Goal: Task Accomplishment & Management: Manage account settings

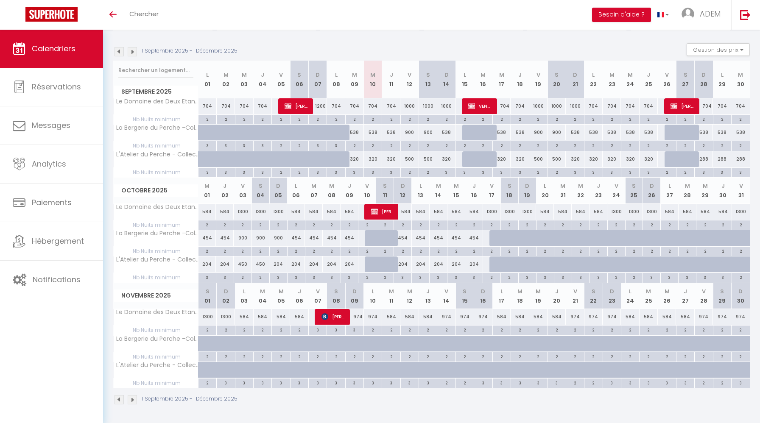
scroll to position [78, 0]
click at [626, 13] on button "Besoin d'aide ?" at bounding box center [621, 15] width 59 height 14
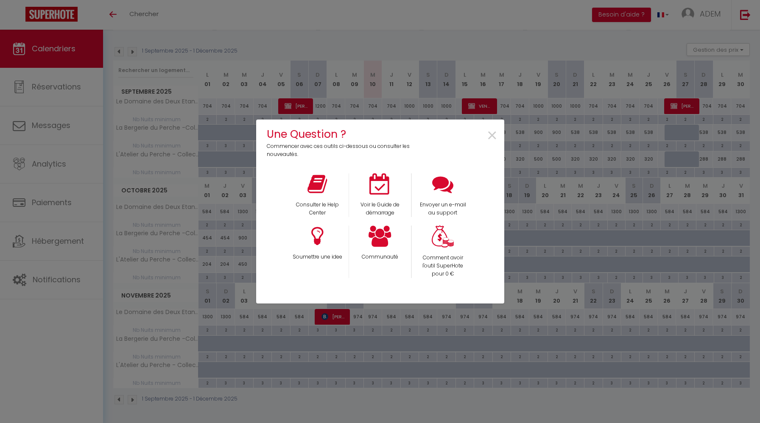
click at [395, 56] on div "Une Question ? Commencer avec ces outils ci-dessous ou consulter les nouveautés…" at bounding box center [380, 211] width 248 height 423
click at [79, 93] on div "Une Question ? Commencer avec ces outils ci-dessous ou consulter les nouveautés…" at bounding box center [380, 211] width 760 height 423
click at [495, 135] on span "×" at bounding box center [492, 136] width 11 height 27
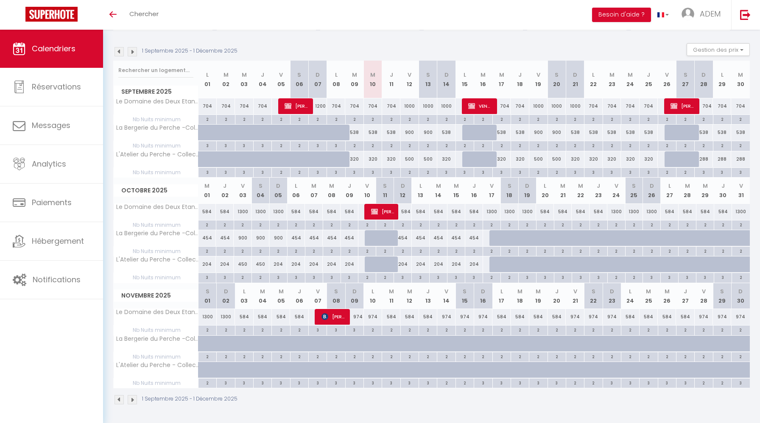
scroll to position [0, 0]
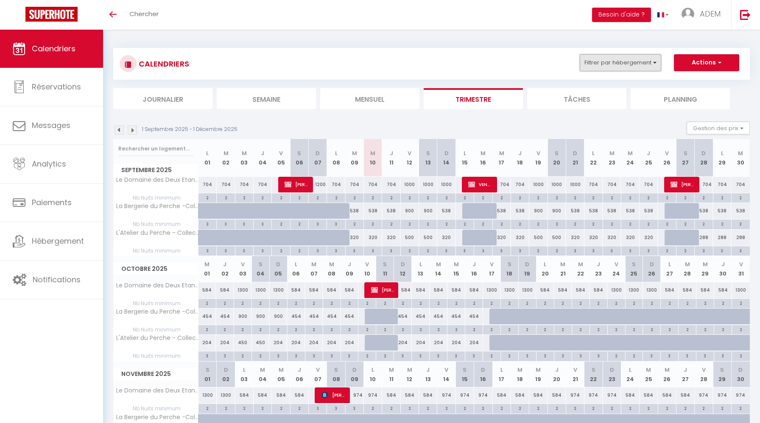
click at [618, 58] on button "Filtrer par hébergement" at bounding box center [620, 62] width 81 height 17
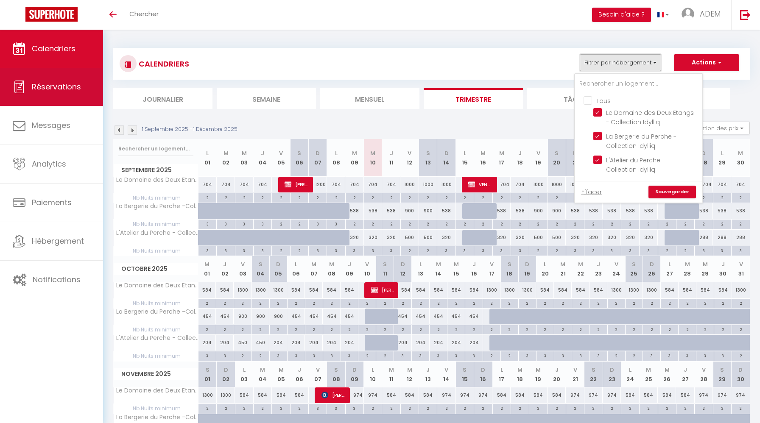
click at [52, 86] on span "Réservations" at bounding box center [56, 86] width 49 height 11
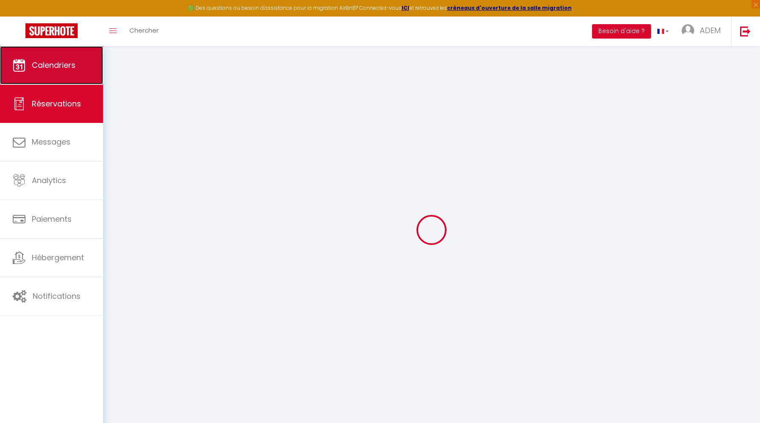
click at [66, 56] on link "Calendriers" at bounding box center [51, 65] width 103 height 38
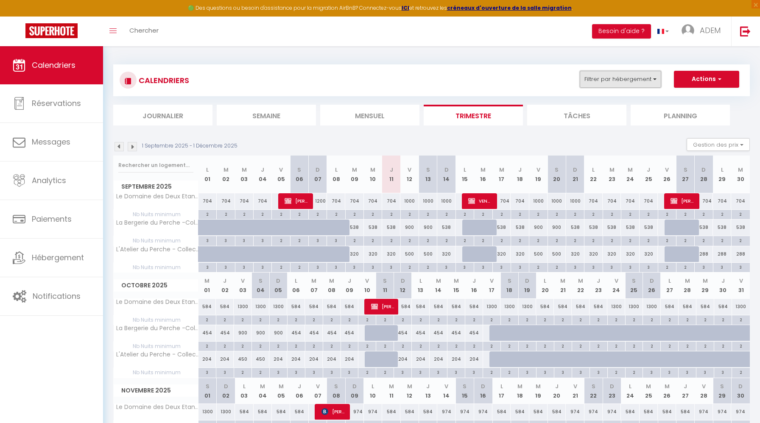
click at [607, 76] on button "Filtrer par hébergement" at bounding box center [620, 79] width 81 height 17
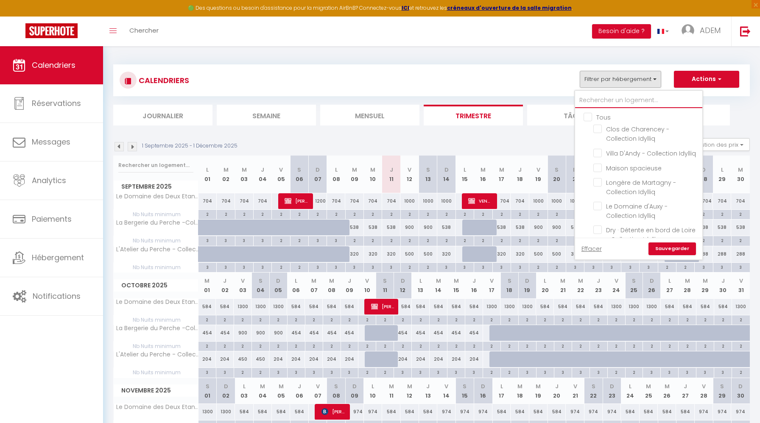
click at [596, 96] on input "text" at bounding box center [638, 100] width 127 height 15
type input "a"
checkbox input "false"
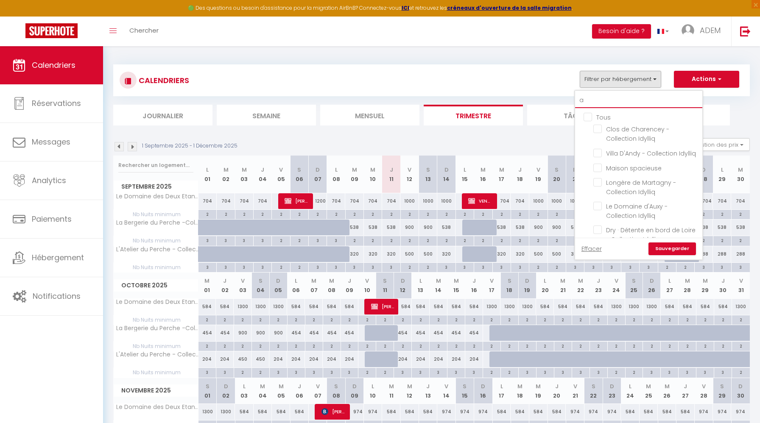
checkbox input "false"
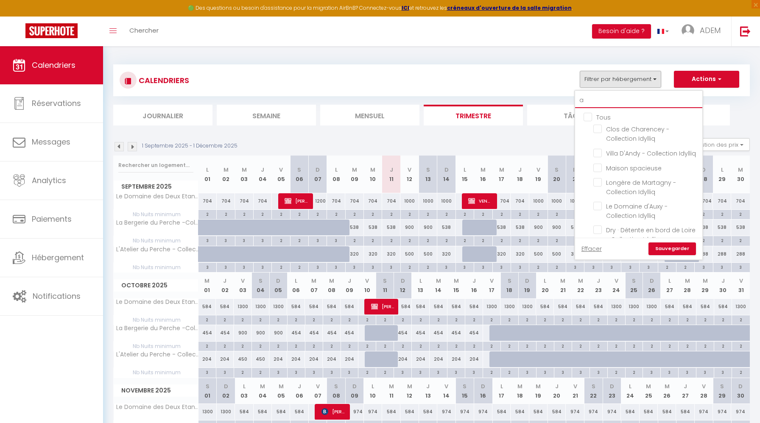
checkbox input "false"
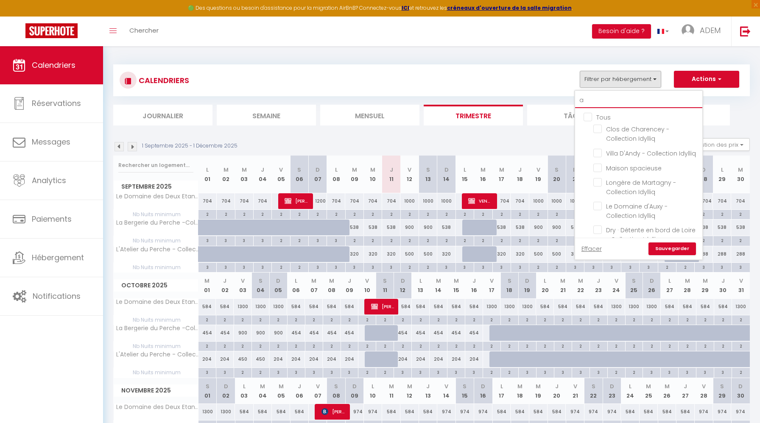
checkbox input "false"
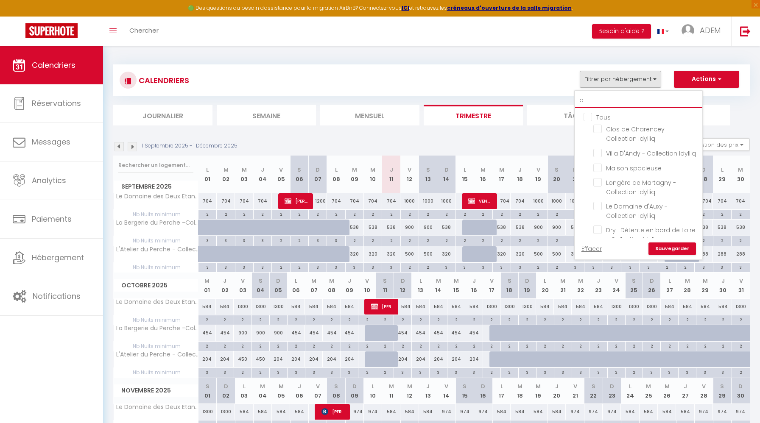
checkbox input "false"
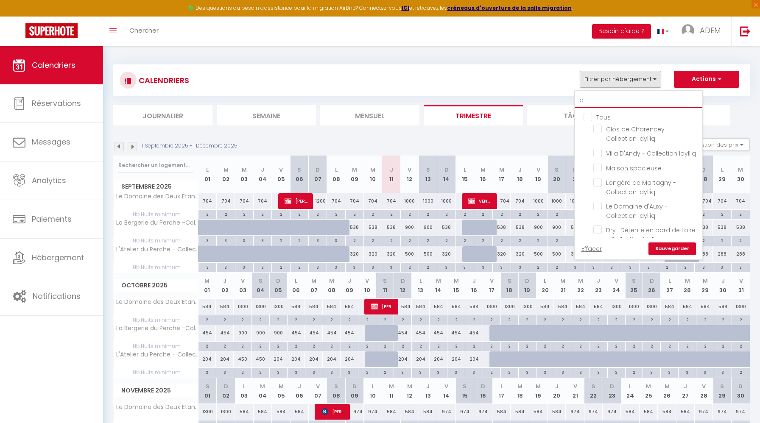
checkbox input "true"
checkbox input "false"
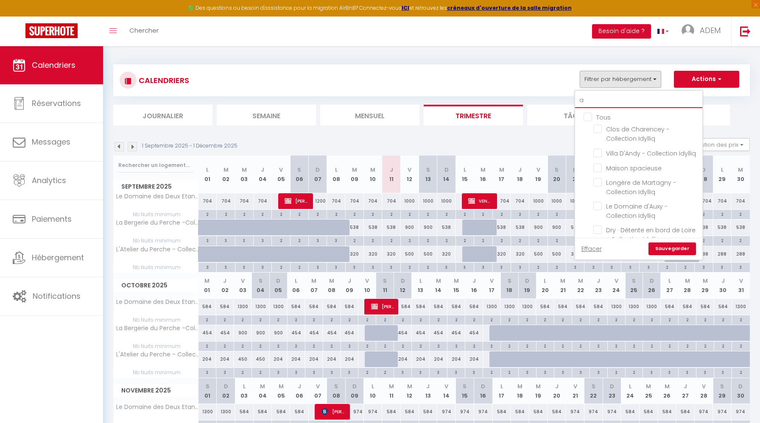
checkbox input "false"
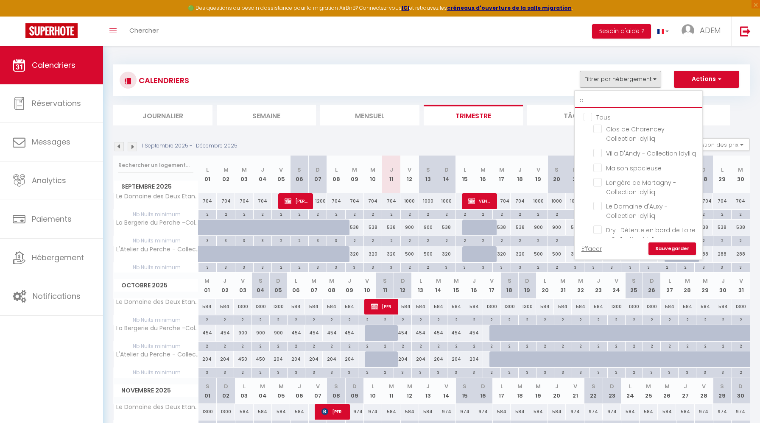
checkbox input "false"
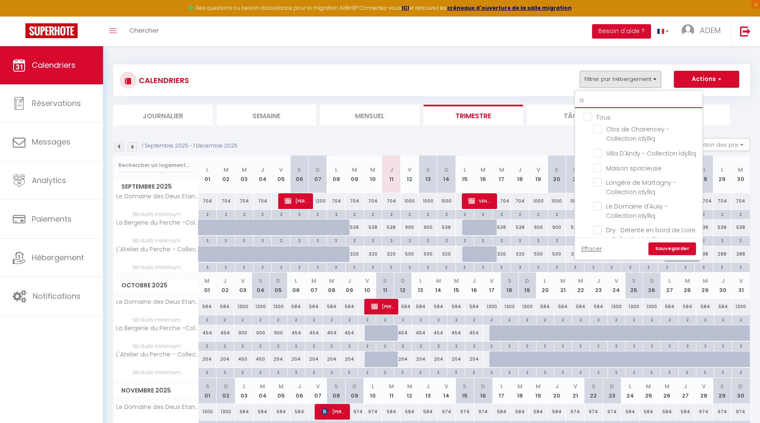
checkbox input "false"
checkbox input "true"
checkbox input "false"
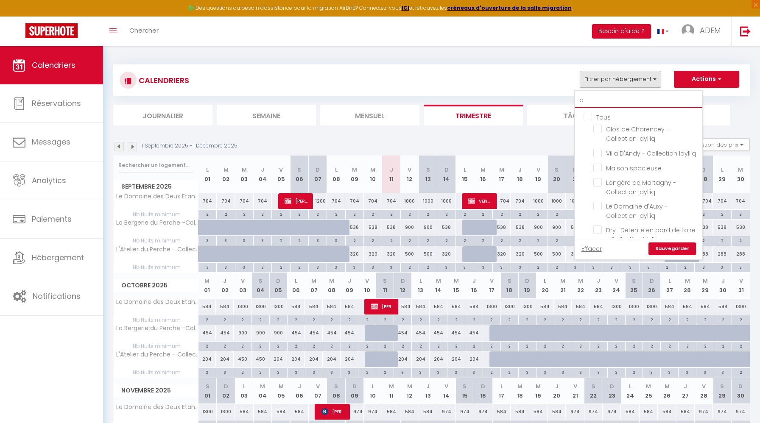
checkbox input "false"
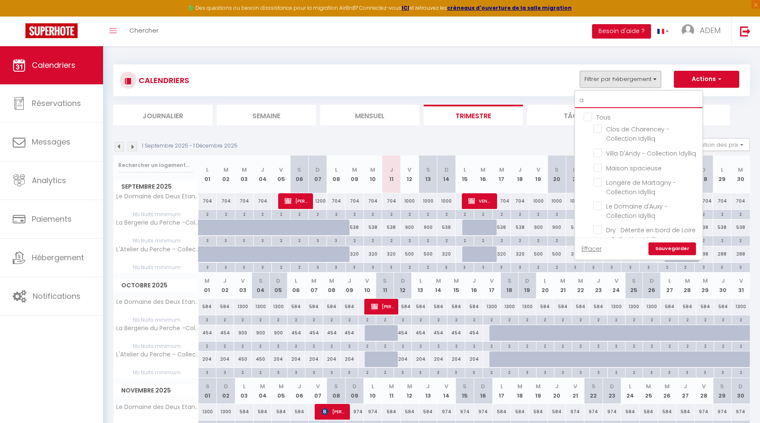
checkbox input "false"
type input "au"
checkbox input "false"
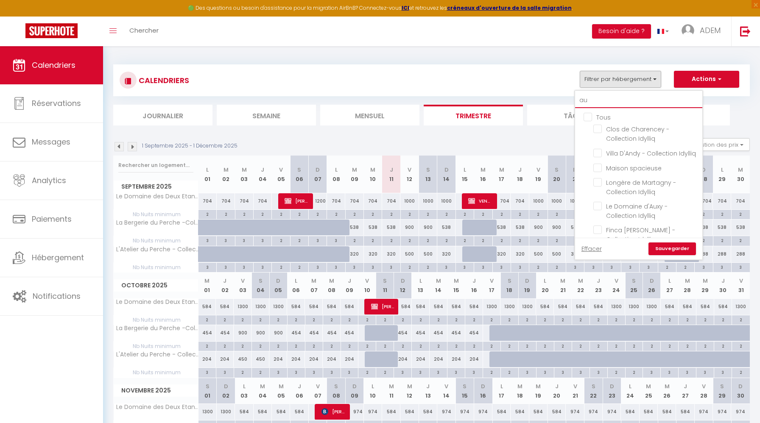
checkbox input "false"
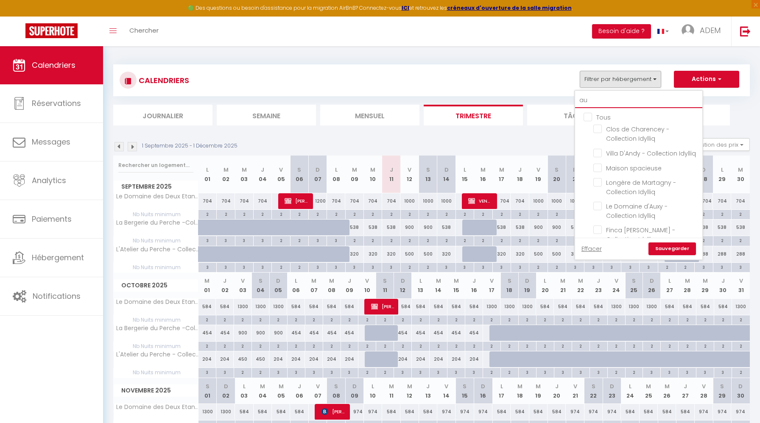
type input "aux"
checkbox input "false"
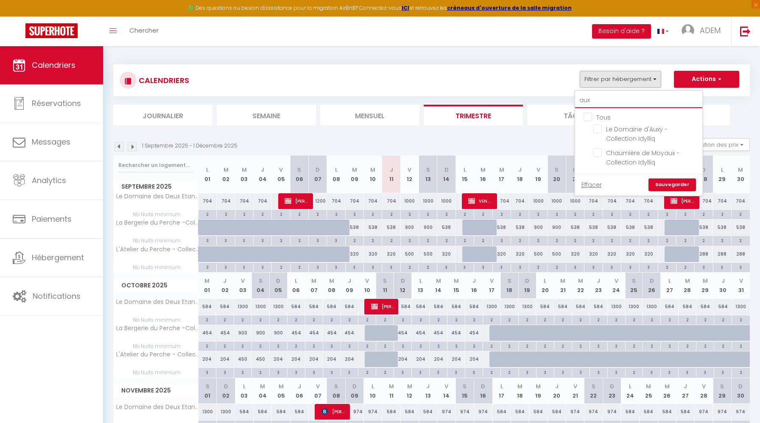
type input "auxy"
checkbox input "false"
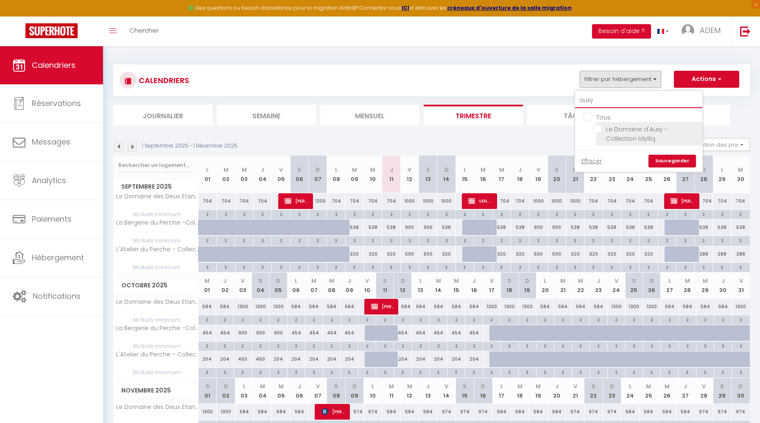
type input "auxy"
click at [598, 132] on input "Le Domaine d'Auxy - Collection Idylliq" at bounding box center [646, 129] width 106 height 8
checkbox input "true"
click at [663, 162] on link "Sauvegarder" at bounding box center [673, 161] width 48 height 13
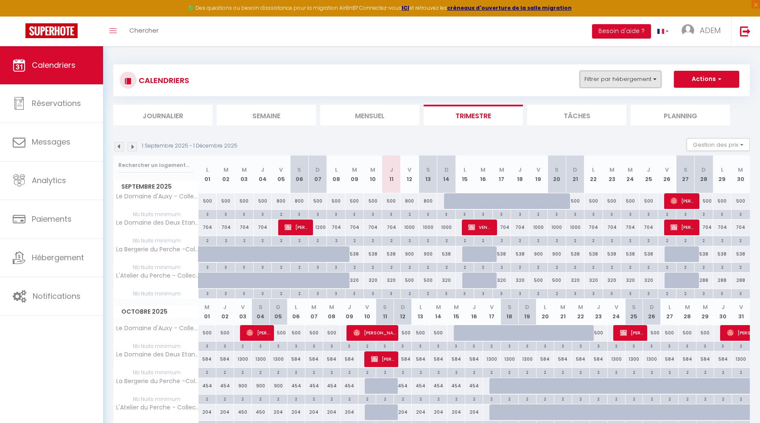
click at [638, 82] on button "Filtrer par hébergement" at bounding box center [620, 79] width 81 height 17
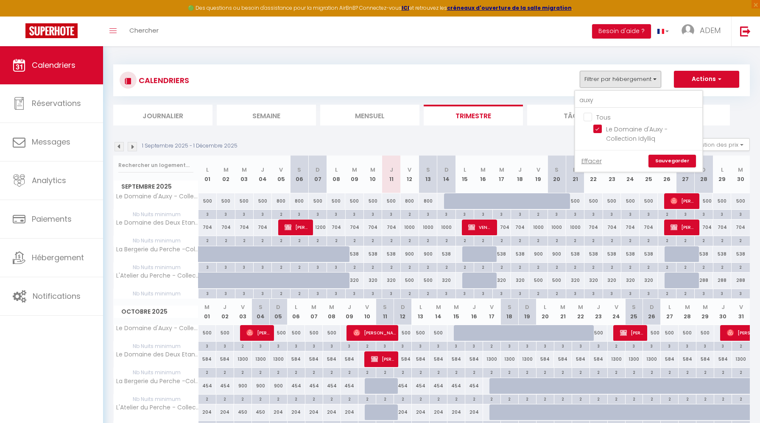
click at [589, 116] on input "Tous" at bounding box center [647, 116] width 127 height 8
checkbox input "false"
click at [589, 103] on input "auxy" at bounding box center [638, 100] width 127 height 15
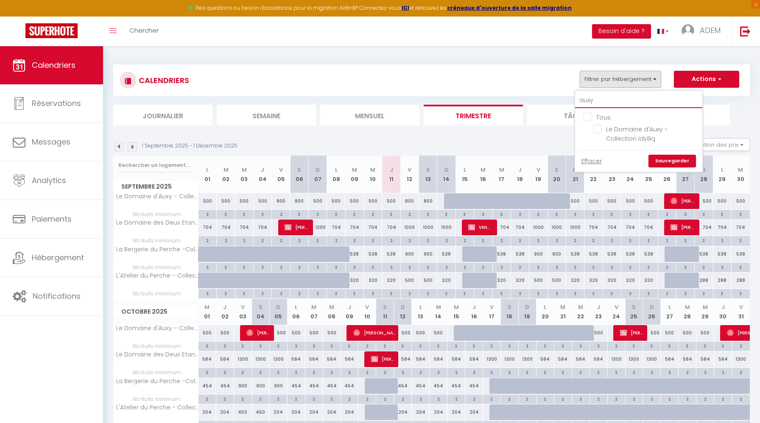
click at [589, 103] on input "auxy" at bounding box center [638, 100] width 127 height 15
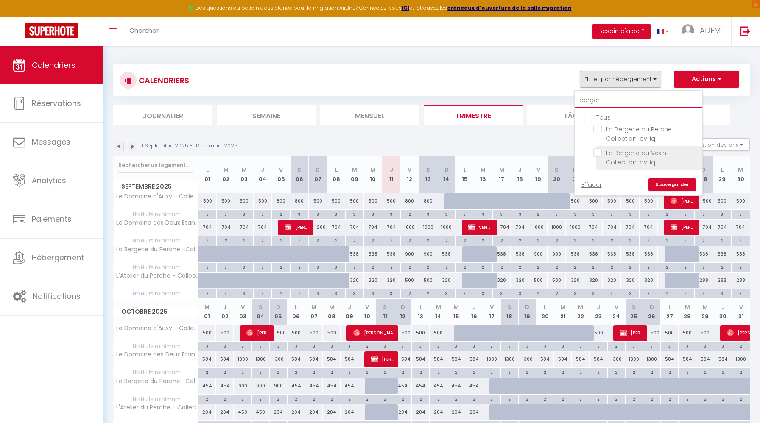
type input "berger"
click at [598, 154] on input "La Bergerie du Vexin - Collection Idylliq" at bounding box center [646, 152] width 106 height 8
checkbox input "true"
click at [662, 181] on link "Sauvegarder" at bounding box center [673, 185] width 48 height 13
